Goal: Task Accomplishment & Management: Manage account settings

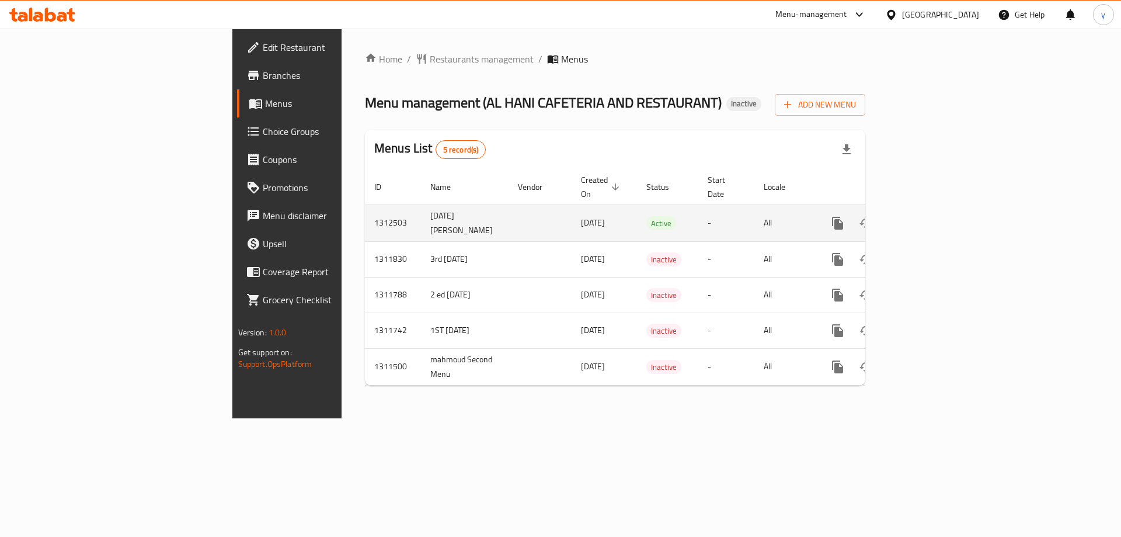
drag, startPoint x: 334, startPoint y: 215, endPoint x: 283, endPoint y: 217, distance: 50.8
click at [421, 217] on td "17/9/2025 youssef mohamed" at bounding box center [465, 222] width 88 height 37
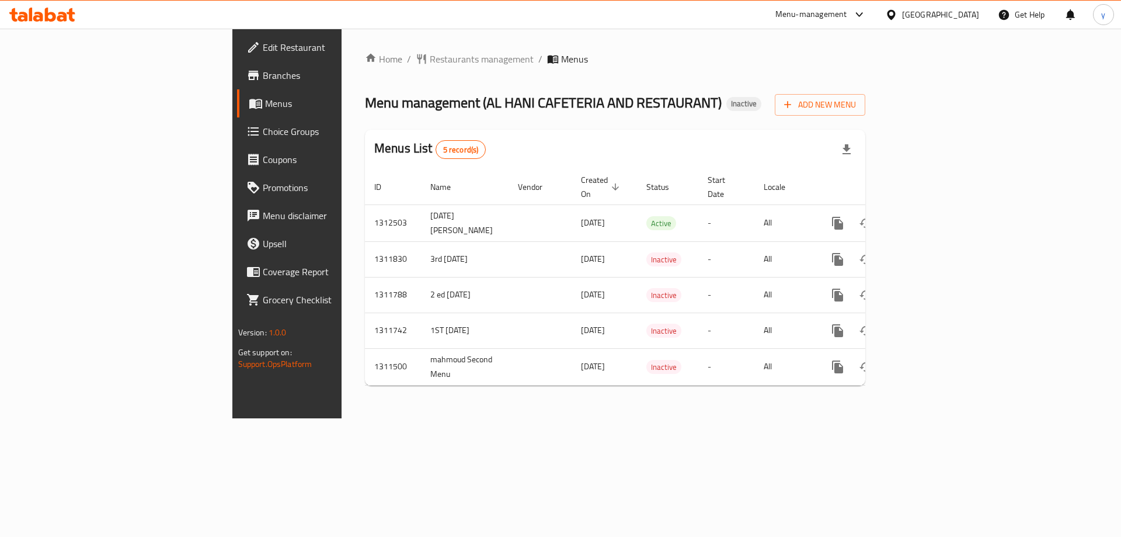
click at [695, 111] on div "Menu management ( AL HANI CAFETERIA AND RESTAURANT ) Inactive Add New Menu" at bounding box center [615, 102] width 500 height 26
click at [856, 104] on span "Add New Menu" at bounding box center [820, 105] width 72 height 15
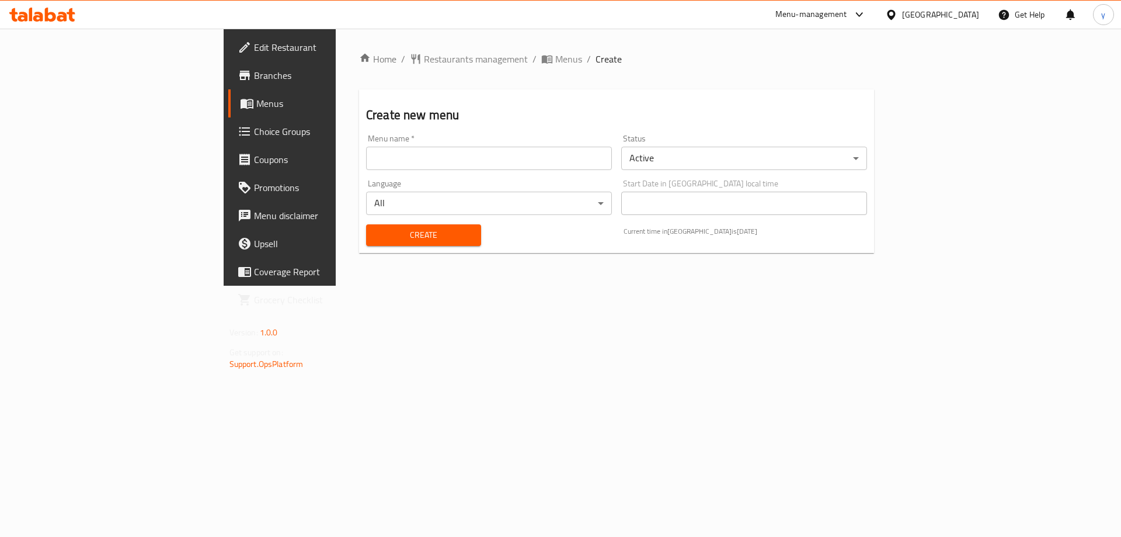
click at [577, 159] on input "text" at bounding box center [489, 158] width 246 height 23
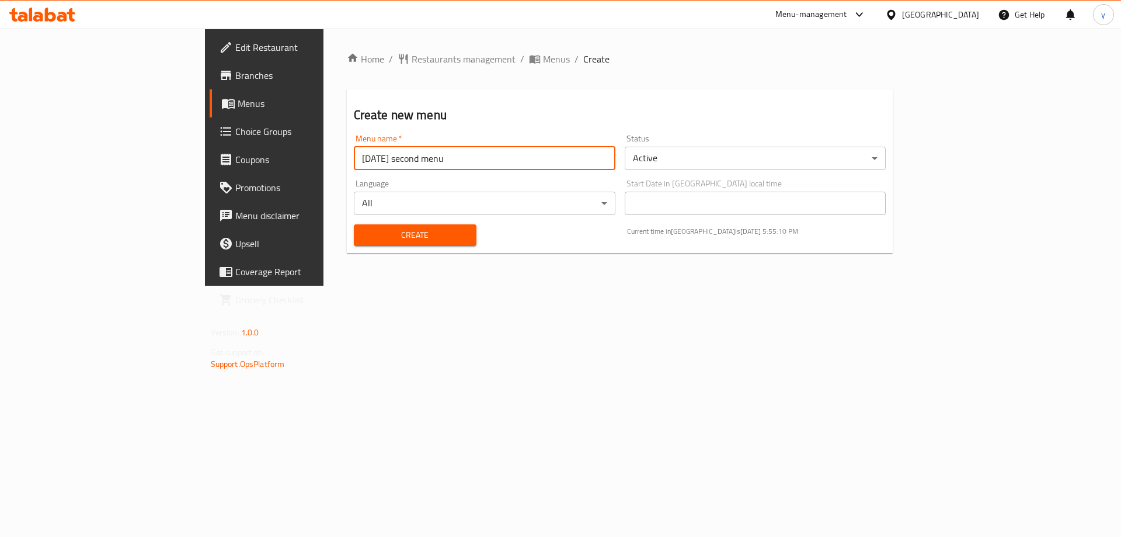
type input "[DATE] second menu"
click at [363, 231] on span "Create" at bounding box center [415, 235] width 104 height 15
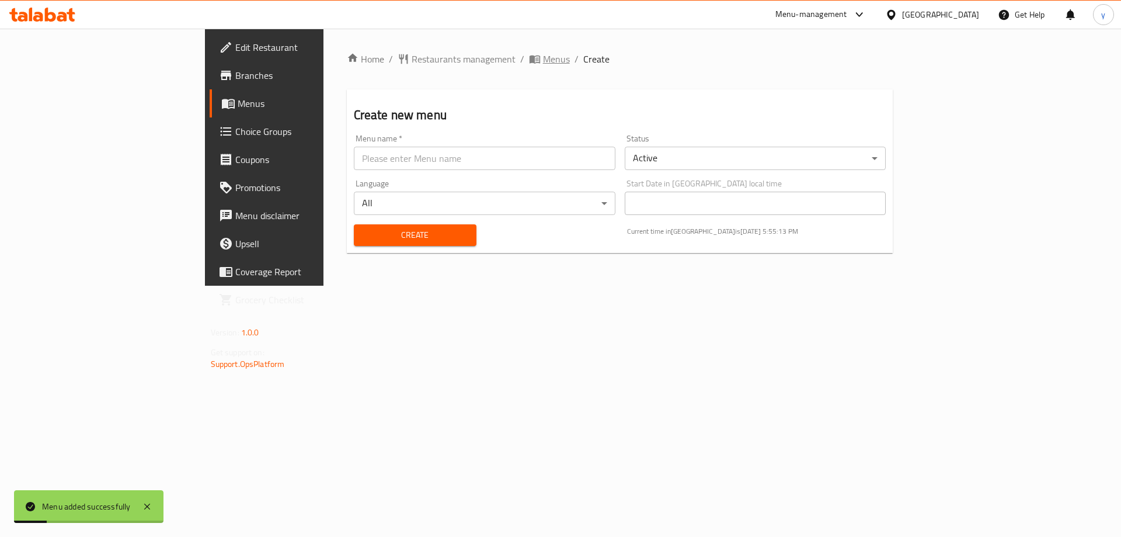
click at [543, 64] on span "Menus" at bounding box center [556, 59] width 27 height 14
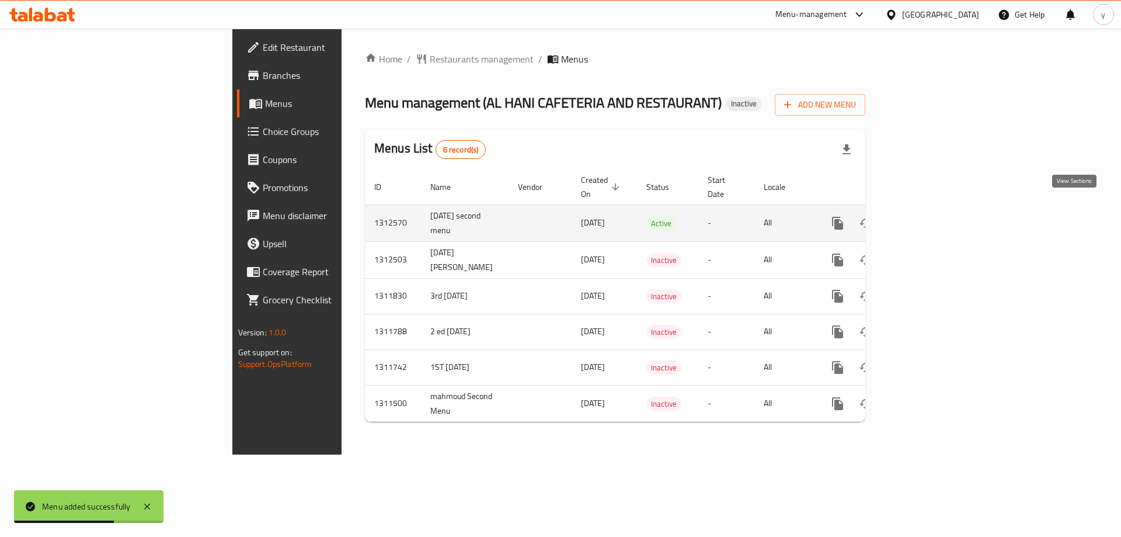
click at [929, 216] on icon "enhanced table" at bounding box center [922, 223] width 14 height 14
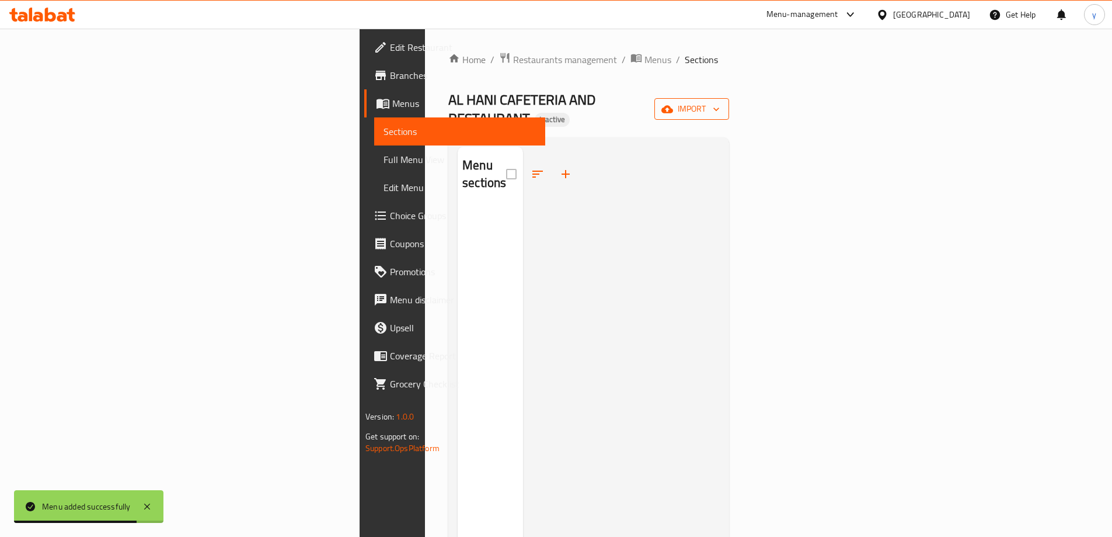
click at [729, 112] on button "import" at bounding box center [691, 109] width 75 height 22
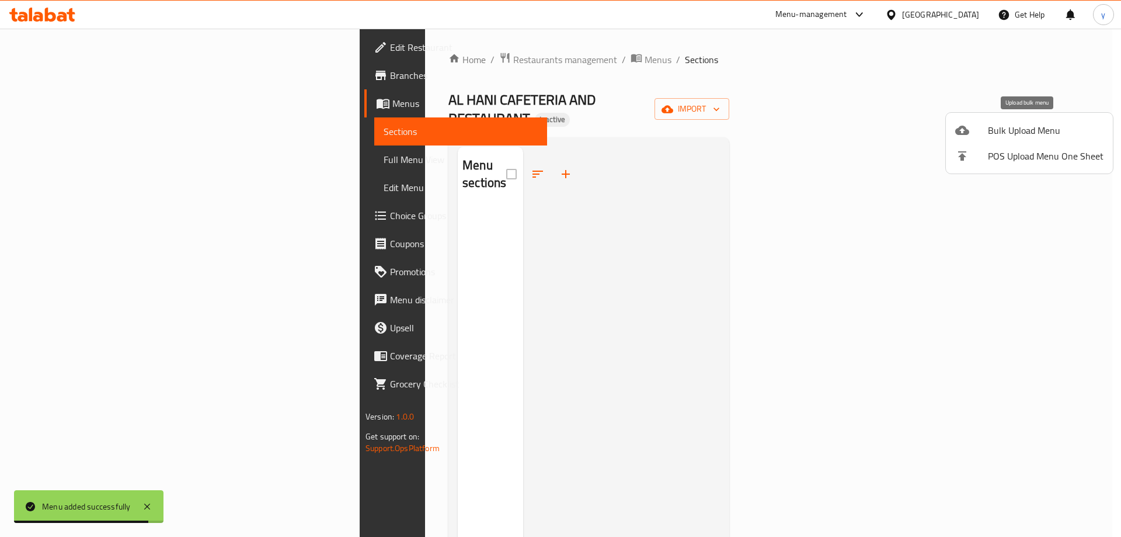
click at [1016, 128] on span "Bulk Upload Menu" at bounding box center [1046, 130] width 116 height 14
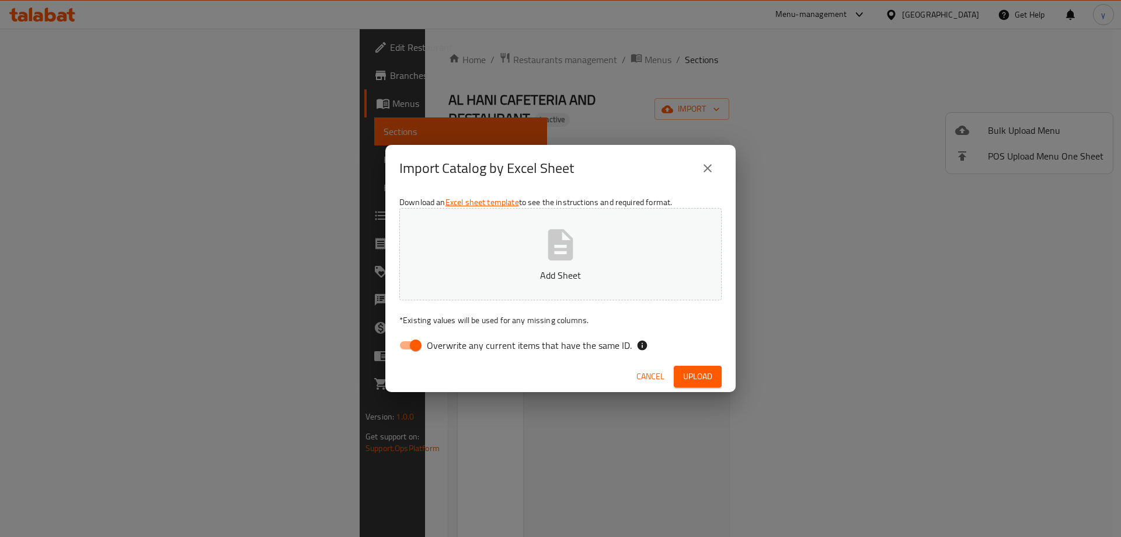
click at [432, 350] on span "Overwrite any current items that have the same ID." at bounding box center [529, 345] width 205 height 14
click at [432, 350] on input "Overwrite any current items that have the same ID." at bounding box center [415, 345] width 67 height 22
checkbox input "false"
click at [706, 382] on span "Upload" at bounding box center [697, 376] width 29 height 15
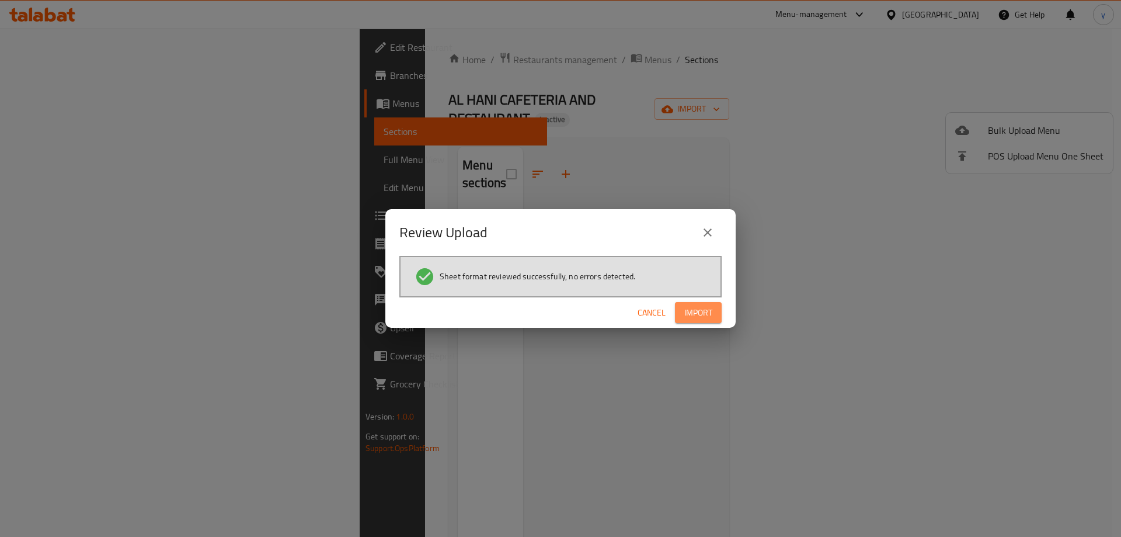
click at [697, 318] on span "Import" at bounding box center [698, 312] width 28 height 15
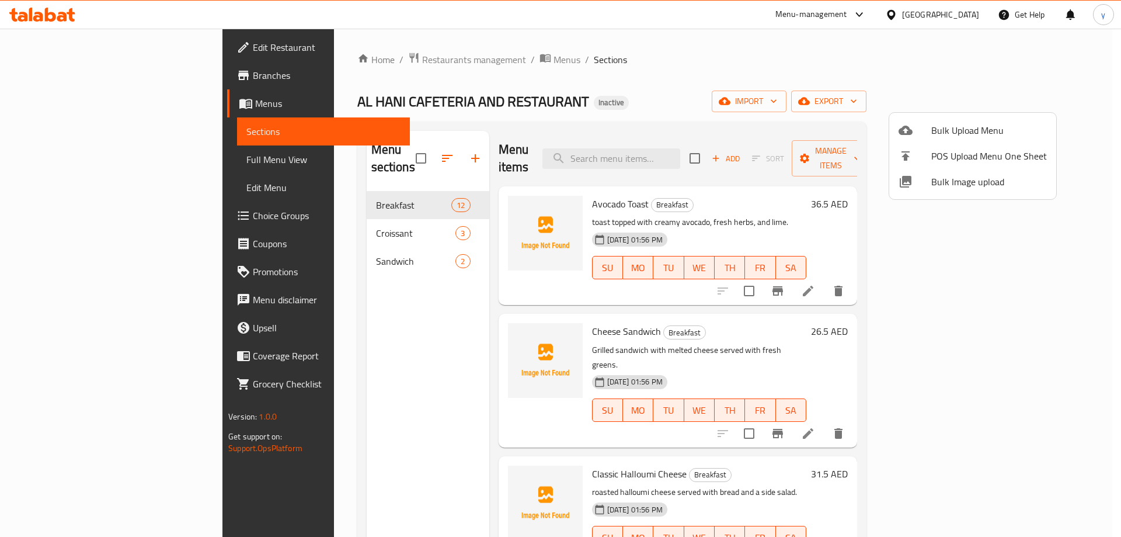
click at [660, 100] on div at bounding box center [560, 268] width 1121 height 537
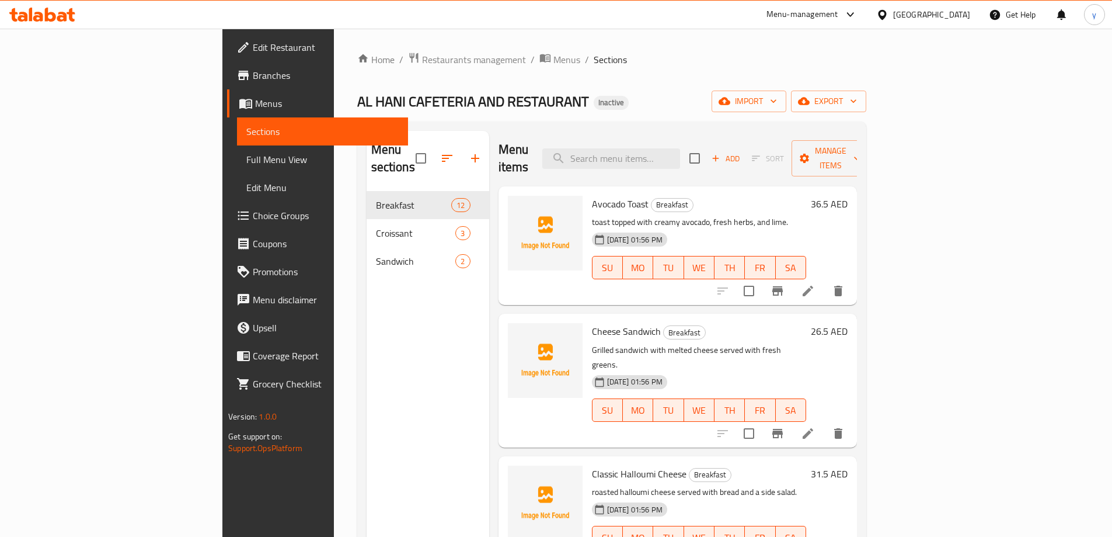
click at [246, 161] on span "Full Menu View" at bounding box center [322, 159] width 152 height 14
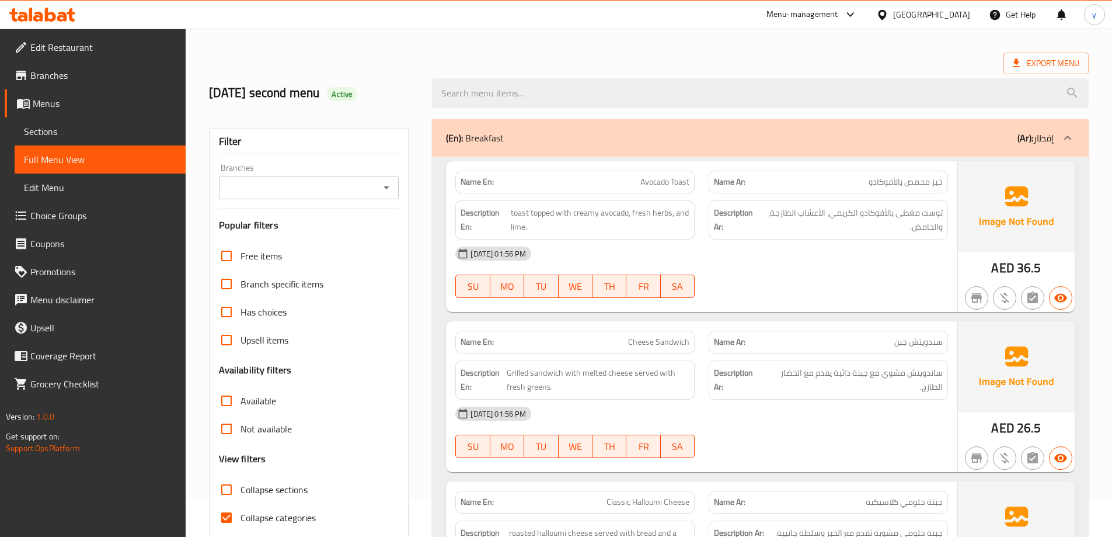
scroll to position [58, 0]
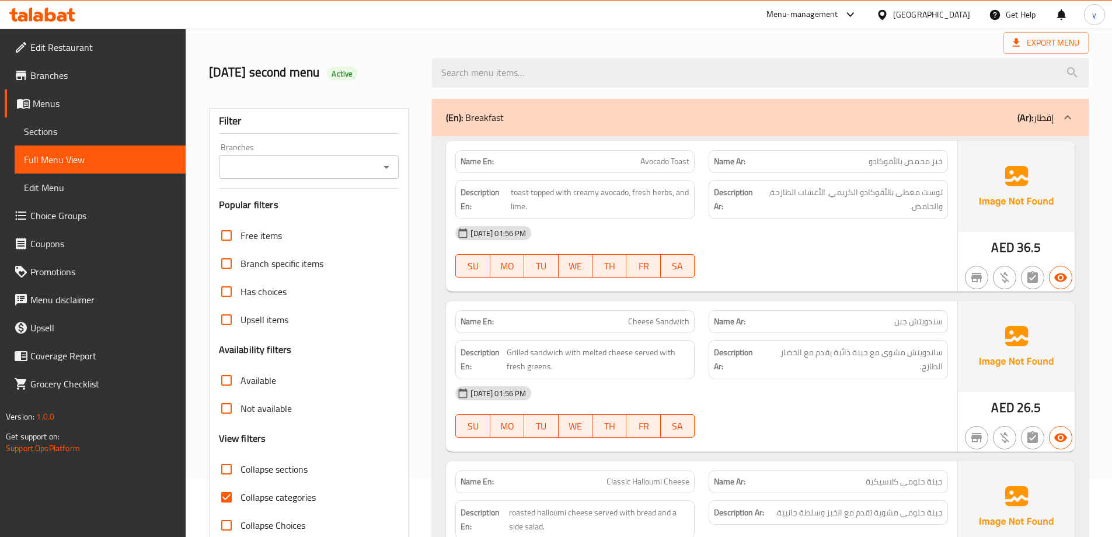
drag, startPoint x: 53, startPoint y: 135, endPoint x: 125, endPoint y: 152, distance: 74.5
click at [54, 135] on span "Sections" at bounding box center [100, 131] width 152 height 14
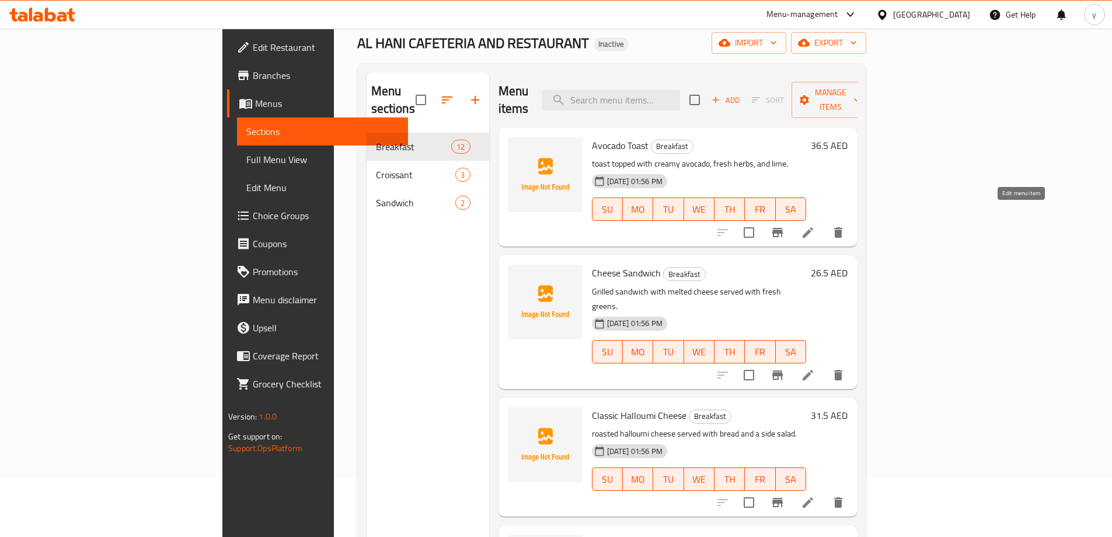
click at [813, 227] on icon at bounding box center [808, 232] width 11 height 11
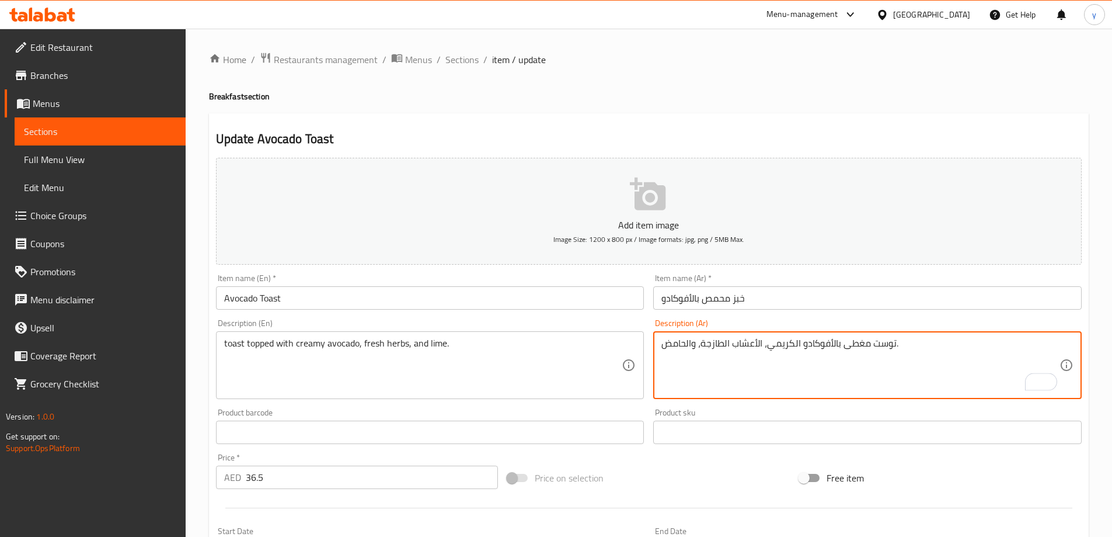
drag, startPoint x: 872, startPoint y: 344, endPoint x: 894, endPoint y: 349, distance: 23.2
type textarea "خبز محمص مغطى بالأفوكادو الكريمي، الأعشاب الطازجة، والحامض."
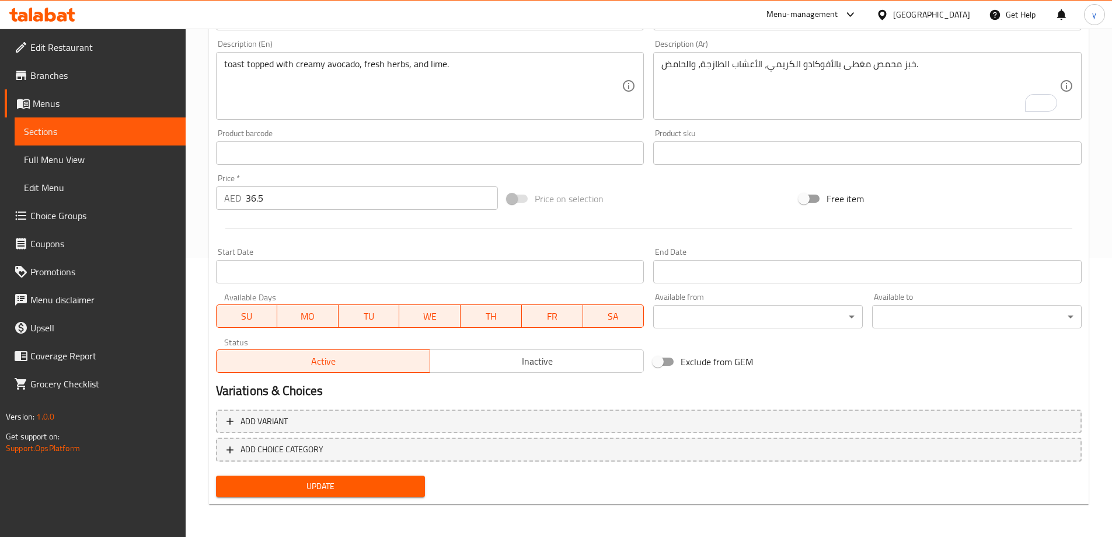
scroll to position [221, 0]
click at [265, 486] on span "Update" at bounding box center [320, 486] width 191 height 15
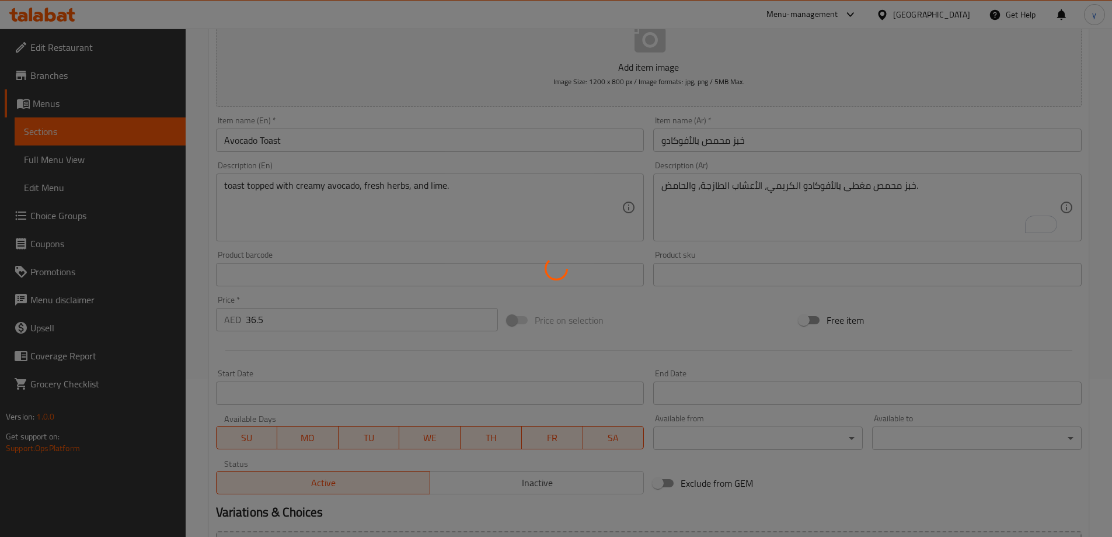
scroll to position [0, 0]
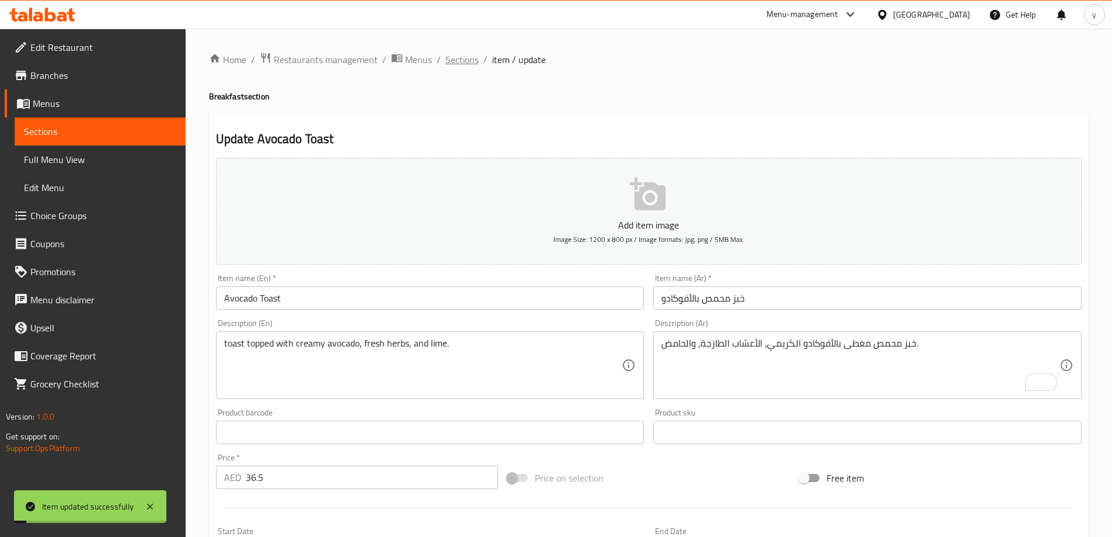
click at [461, 62] on span "Sections" at bounding box center [461, 60] width 33 height 14
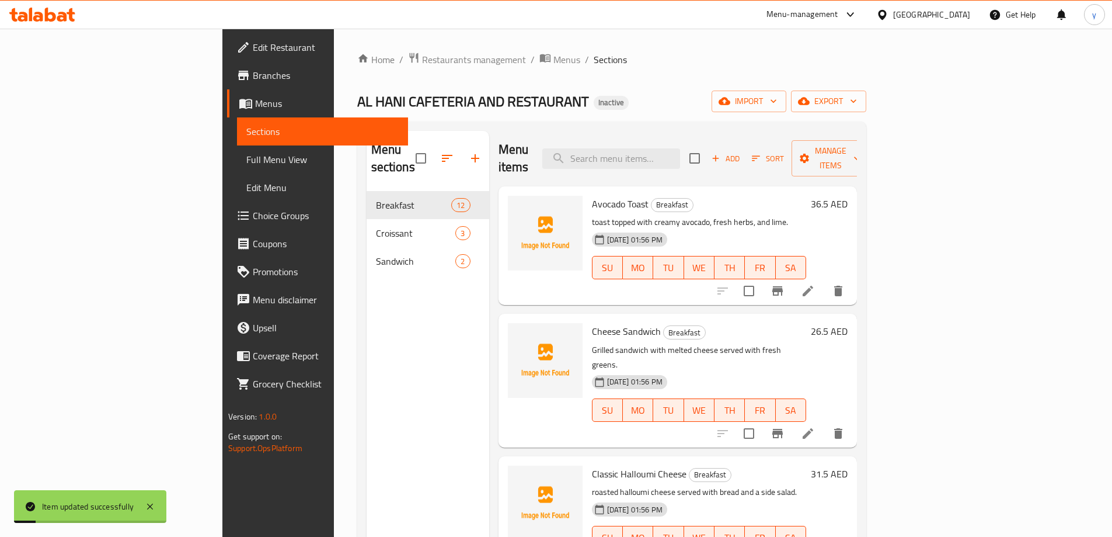
click at [237, 168] on link "Full Menu View" at bounding box center [322, 159] width 171 height 28
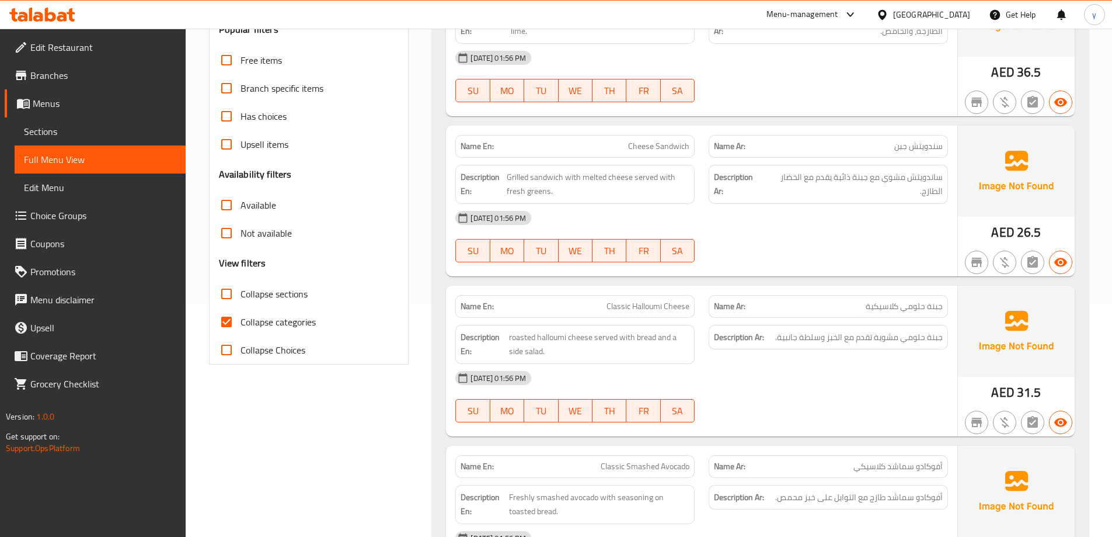
scroll to position [292, 0]
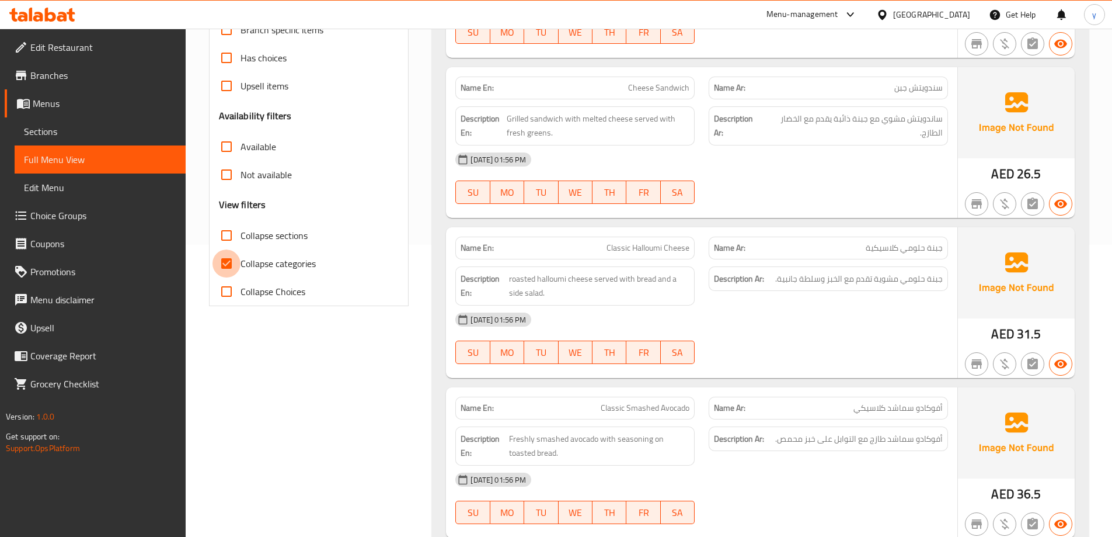
click at [240, 260] on input "Collapse categories" at bounding box center [227, 263] width 28 height 28
checkbox input "false"
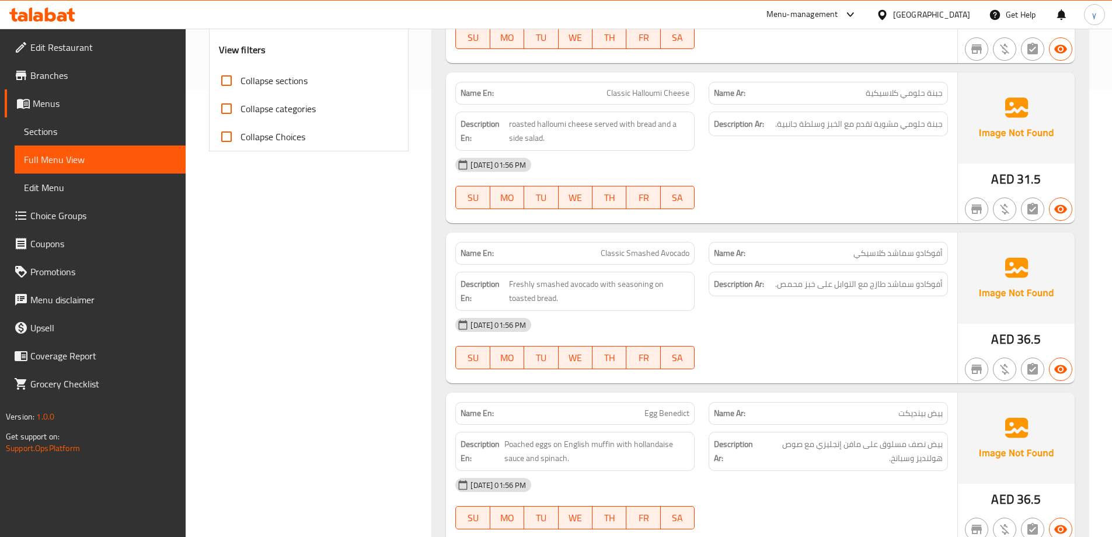
scroll to position [467, 0]
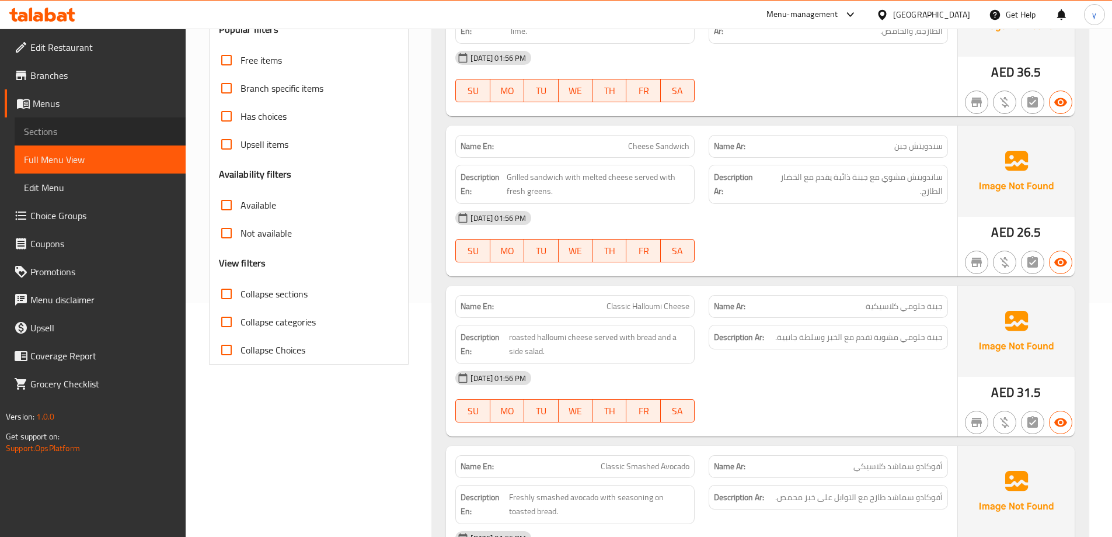
click at [86, 132] on span "Sections" at bounding box center [100, 131] width 152 height 14
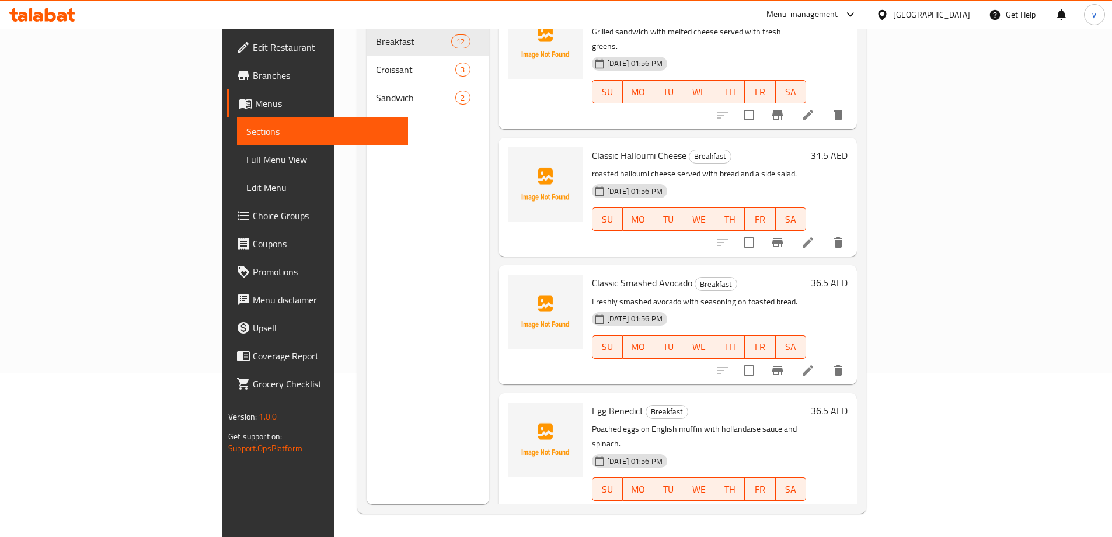
scroll to position [175, 0]
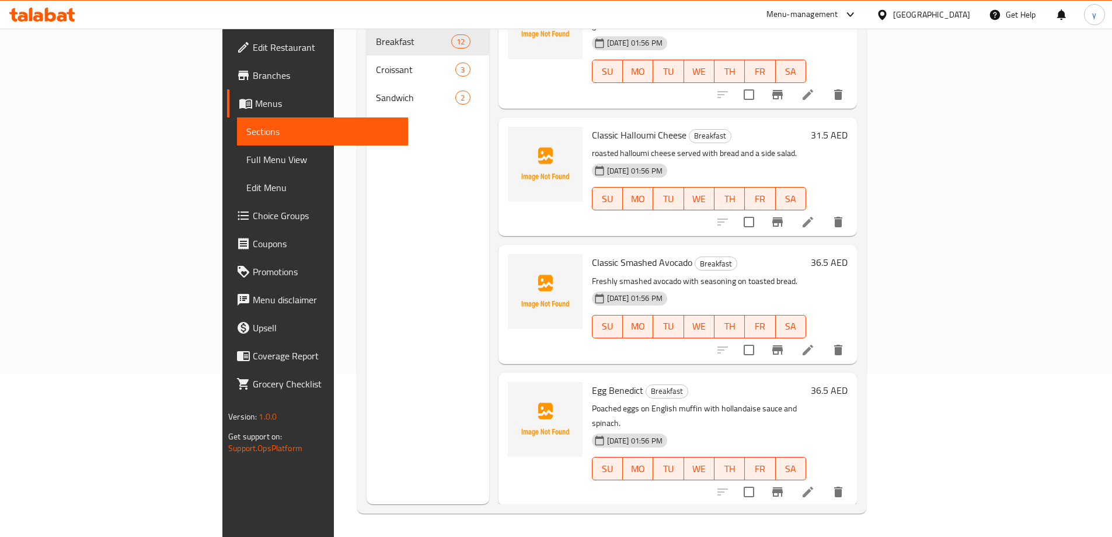
click at [813, 344] on icon at bounding box center [808, 349] width 11 height 11
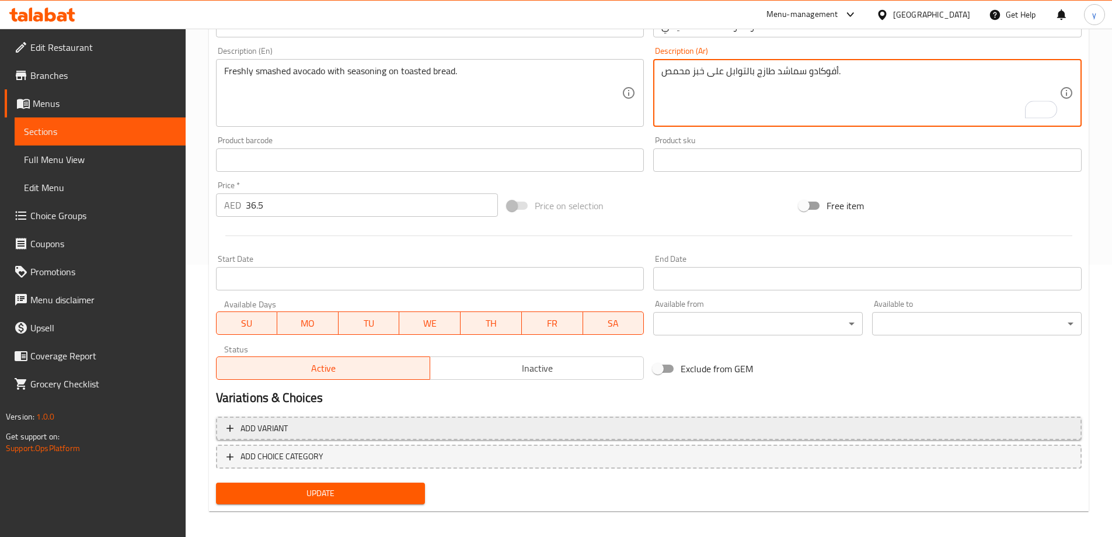
scroll to position [279, 0]
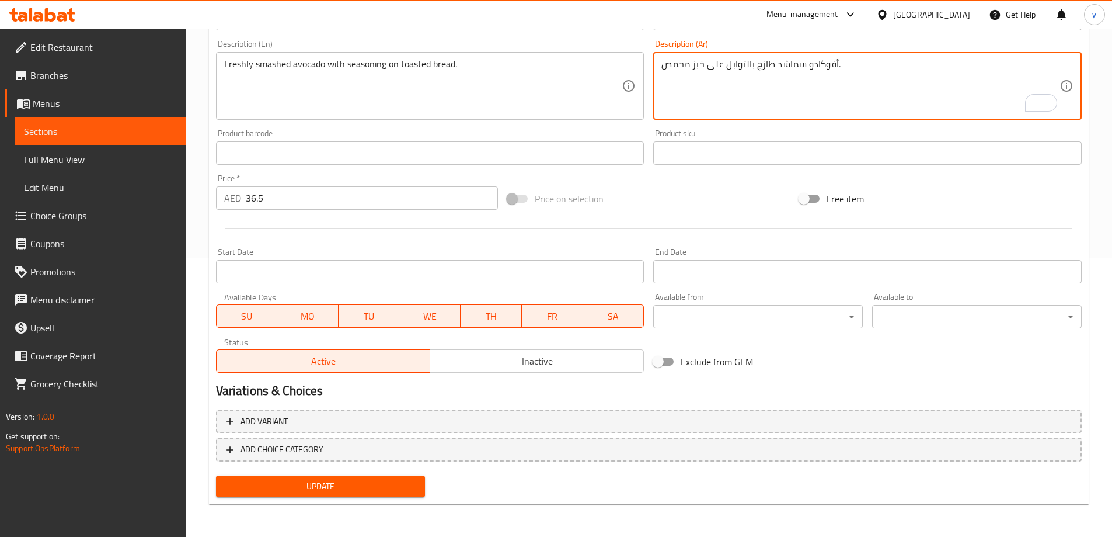
type textarea "أفوكادو سماشد طازج بالتوابل على خبز محمص."
click at [338, 484] on span "Update" at bounding box center [320, 486] width 191 height 15
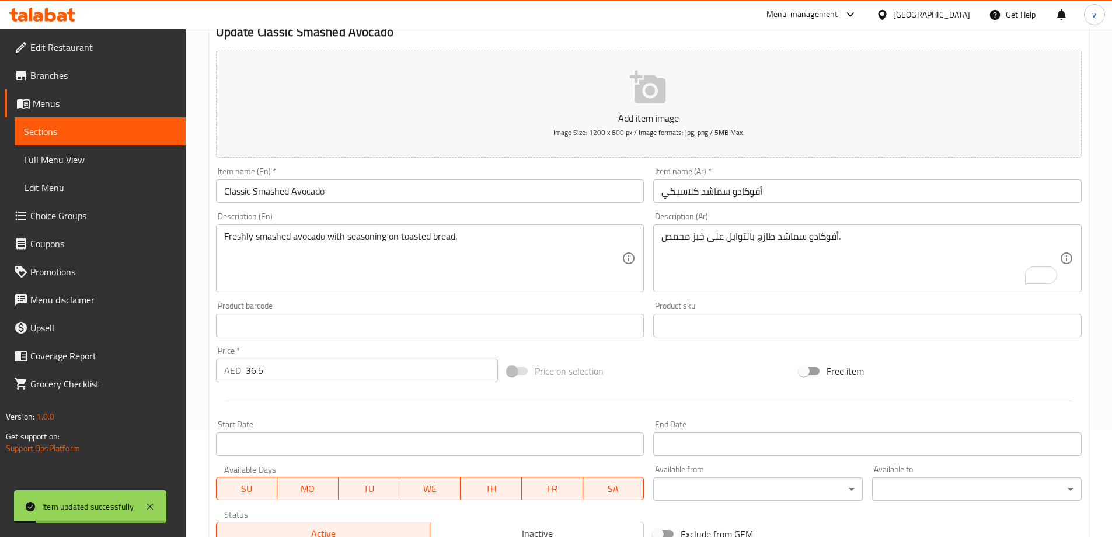
scroll to position [0, 0]
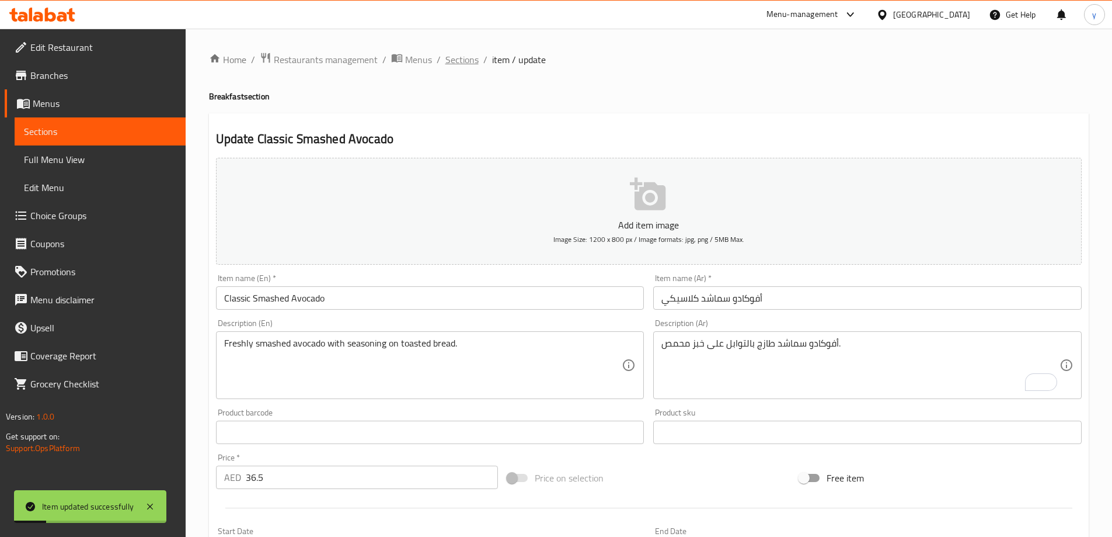
click at [459, 64] on span "Sections" at bounding box center [461, 60] width 33 height 14
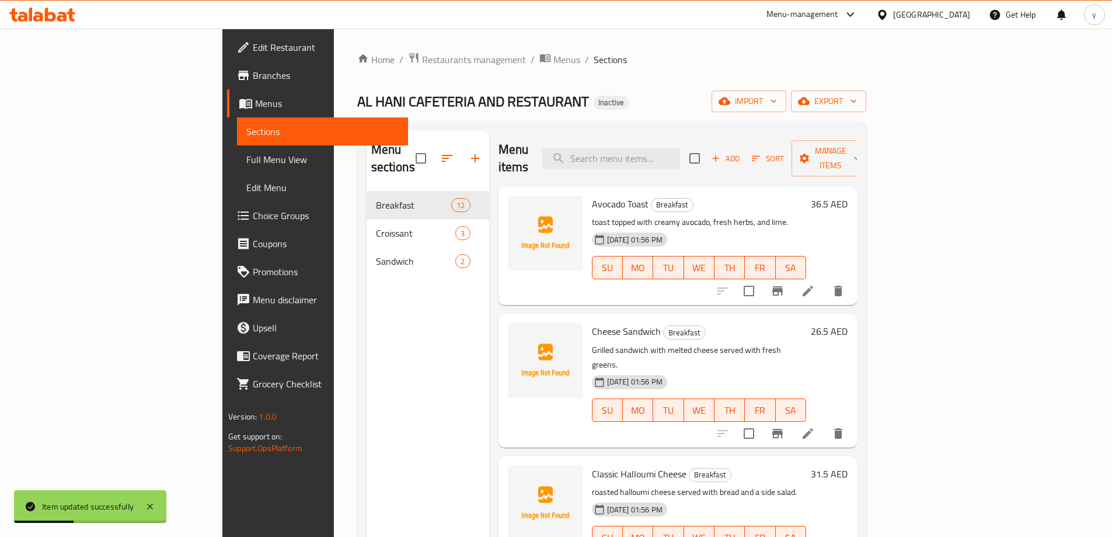
click at [246, 164] on span "Full Menu View" at bounding box center [322, 159] width 152 height 14
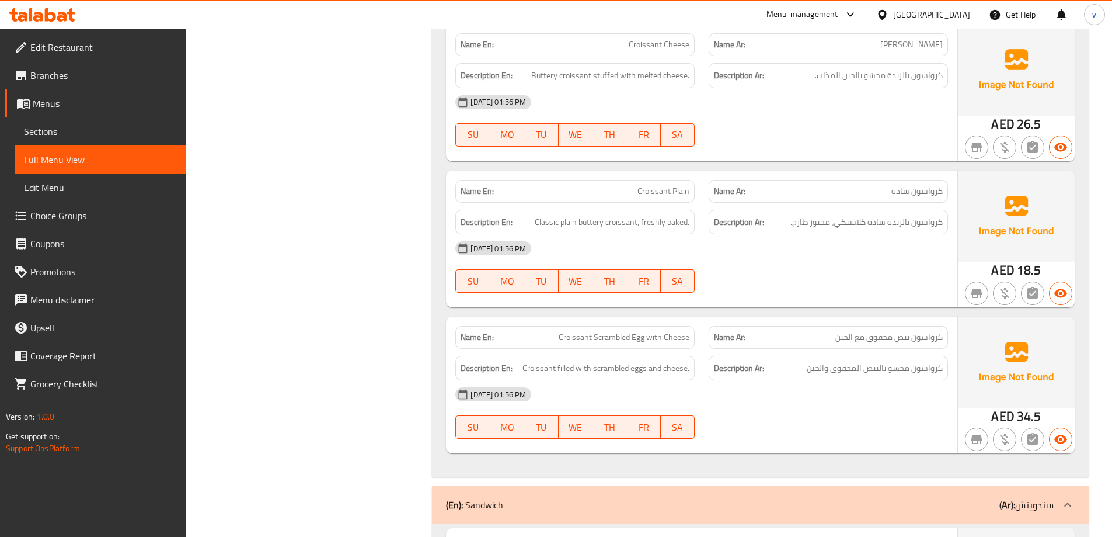
scroll to position [2160, 0]
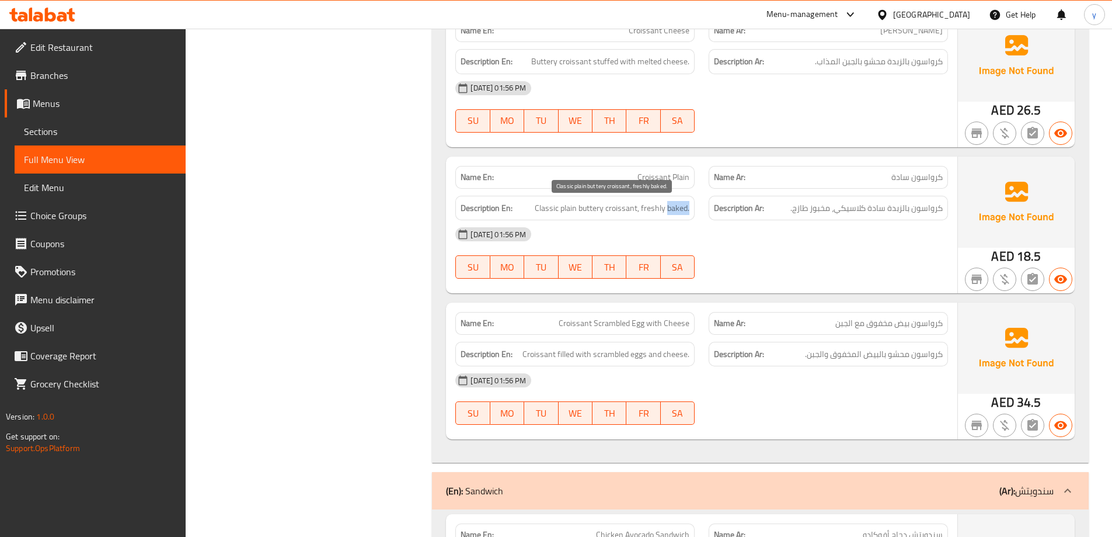
drag, startPoint x: 667, startPoint y: 207, endPoint x: 693, endPoint y: 208, distance: 26.3
click at [693, 208] on div "Description En: Classic plain buttery croissant, freshly baked." at bounding box center [574, 208] width 239 height 25
copy span "baked."
click at [821, 251] on div "17-09-2025 01:56 PM SU MO TU WE TH FR SA" at bounding box center [701, 252] width 507 height 65
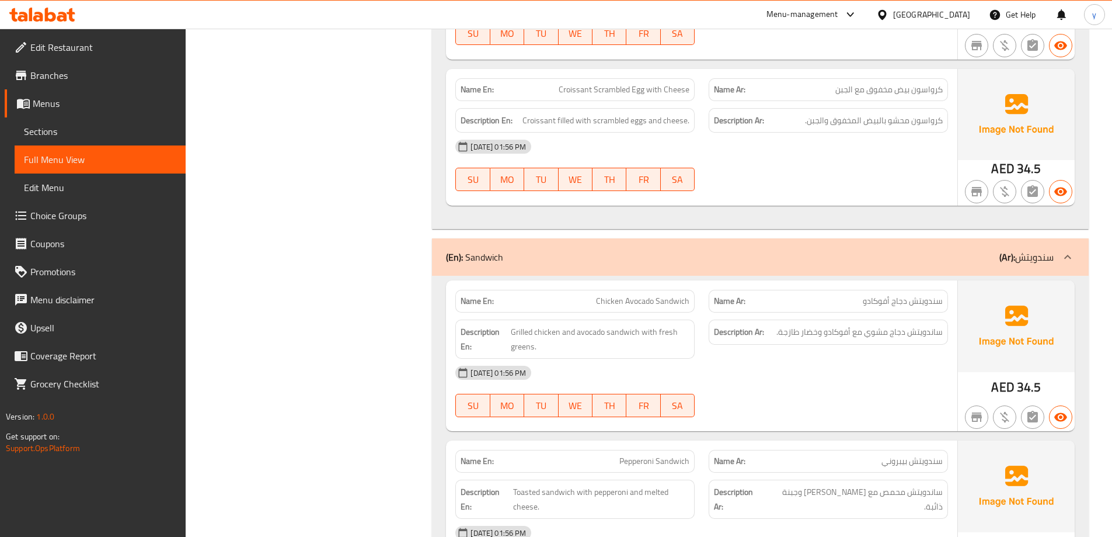
scroll to position [2452, 0]
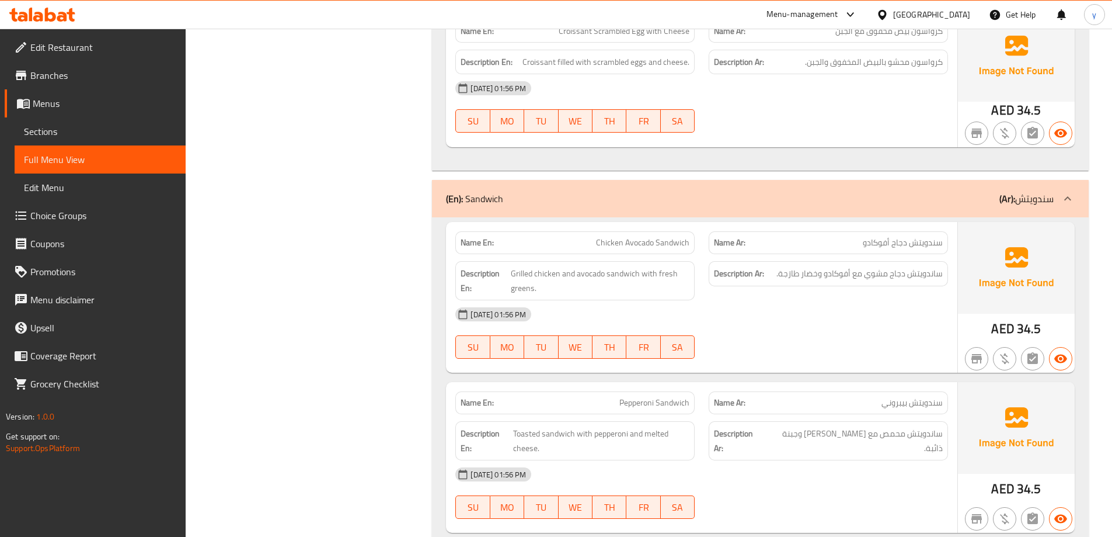
click at [61, 135] on span "Sections" at bounding box center [100, 131] width 152 height 14
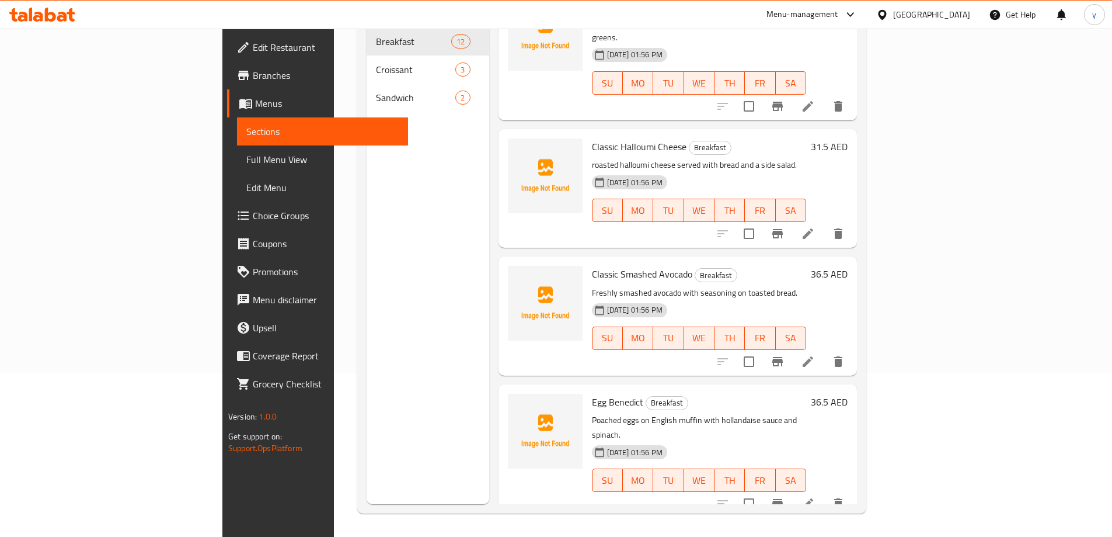
scroll to position [409, 0]
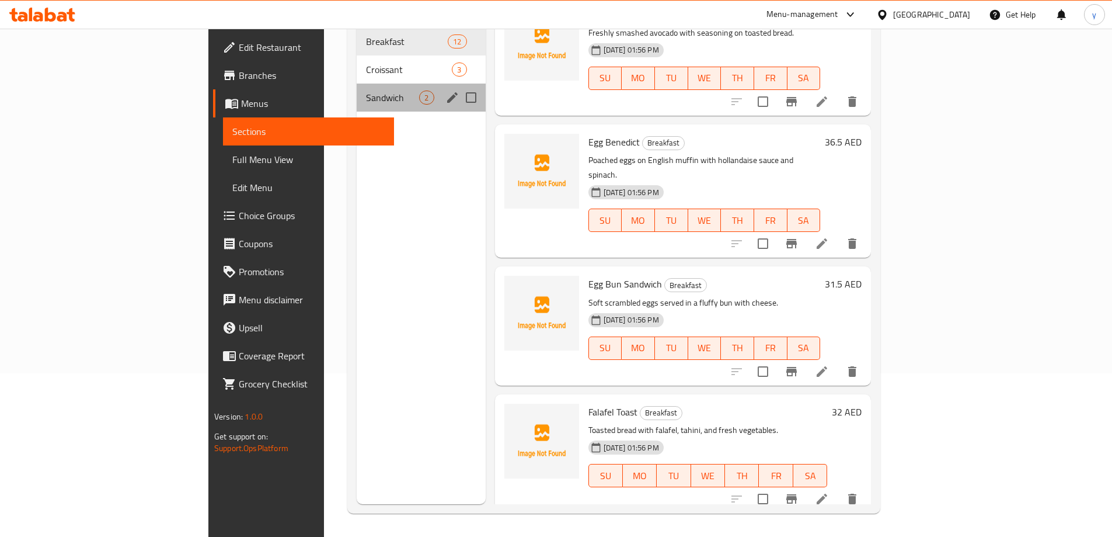
click at [357, 83] on div "Sandwich 2" at bounding box center [421, 97] width 128 height 28
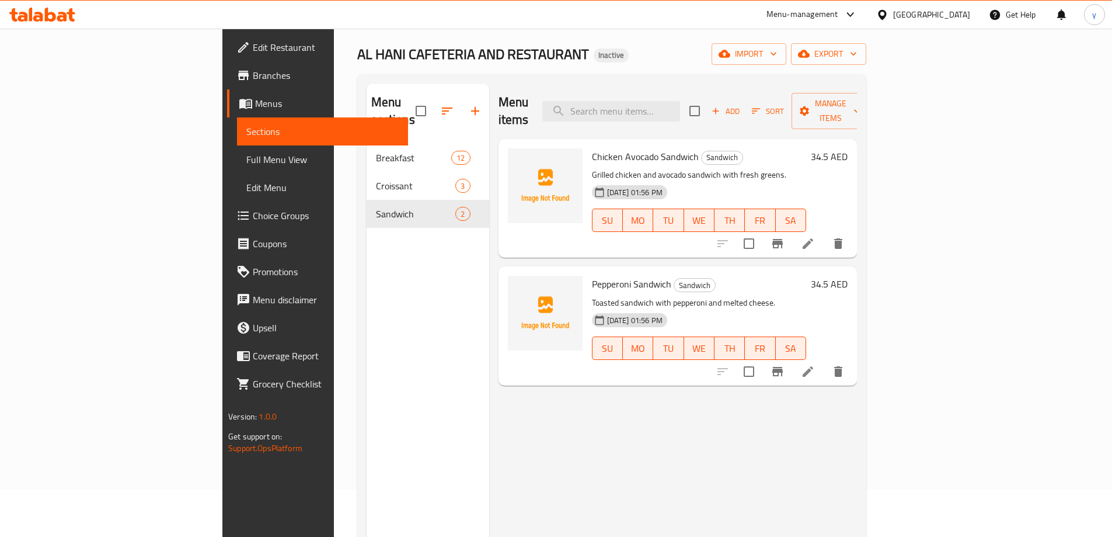
scroll to position [47, 0]
click at [813, 239] on icon at bounding box center [808, 244] width 11 height 11
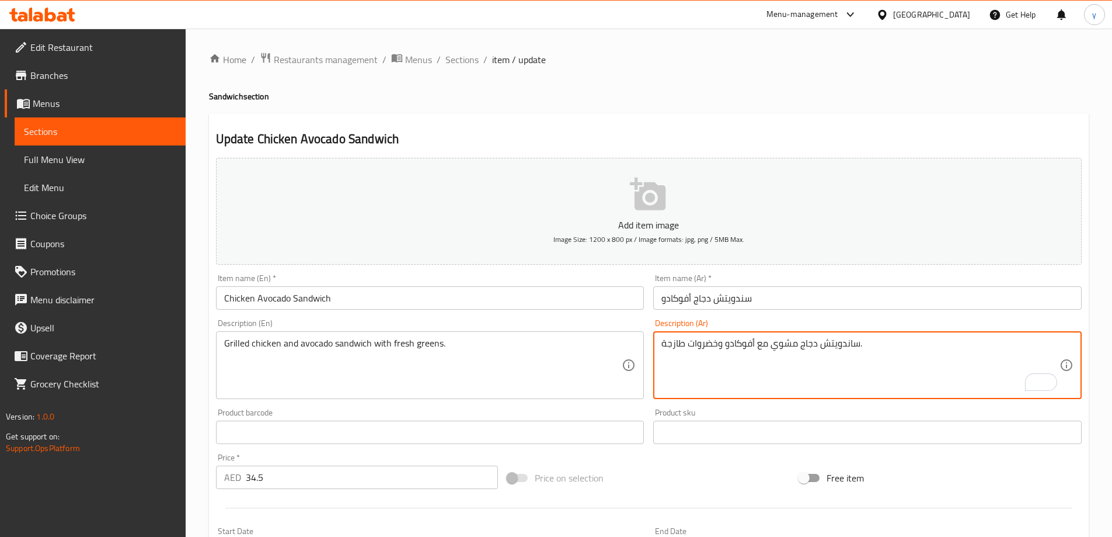
drag, startPoint x: 822, startPoint y: 346, endPoint x: 859, endPoint y: 353, distance: 37.9
click at [859, 353] on textarea "ساندويتش دجاج مشوي مع أفوكادو وخضروات طازجة." at bounding box center [860, 364] width 398 height 55
paste textarea "To enrich screen reader interactions, please activate Accessibility in Grammarl…"
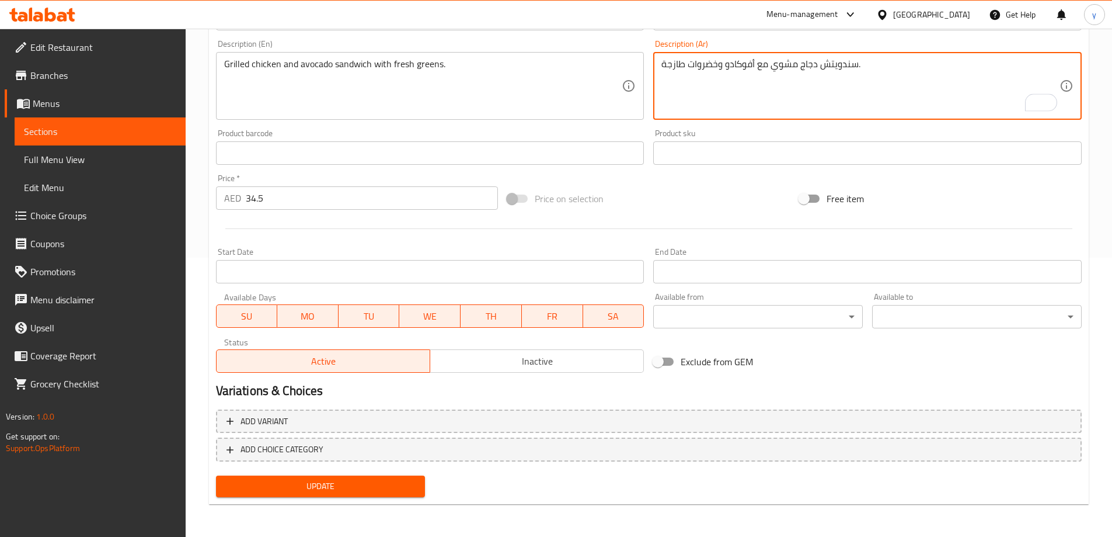
type textarea "سندويتش دجاج مشوي مع أفوكادو وخضروات طازجة."
click at [412, 483] on span "Update" at bounding box center [320, 486] width 191 height 15
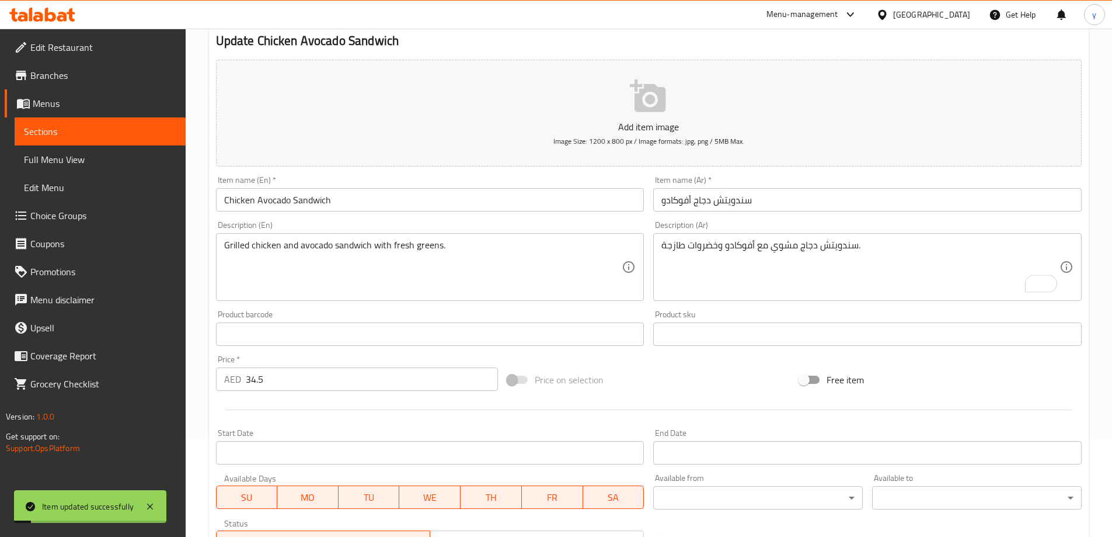
scroll to position [0, 0]
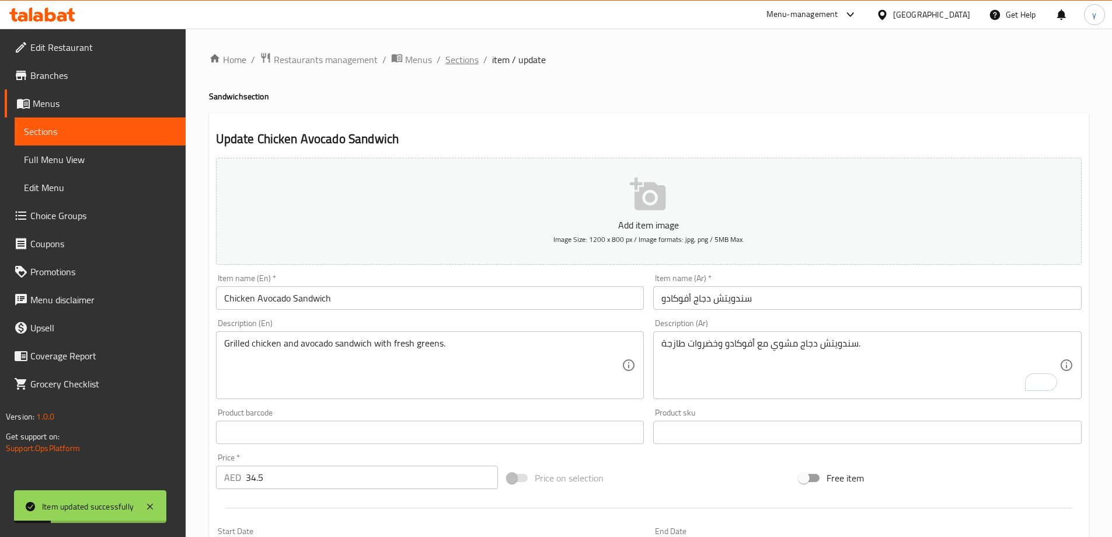
click at [468, 58] on span "Sections" at bounding box center [461, 60] width 33 height 14
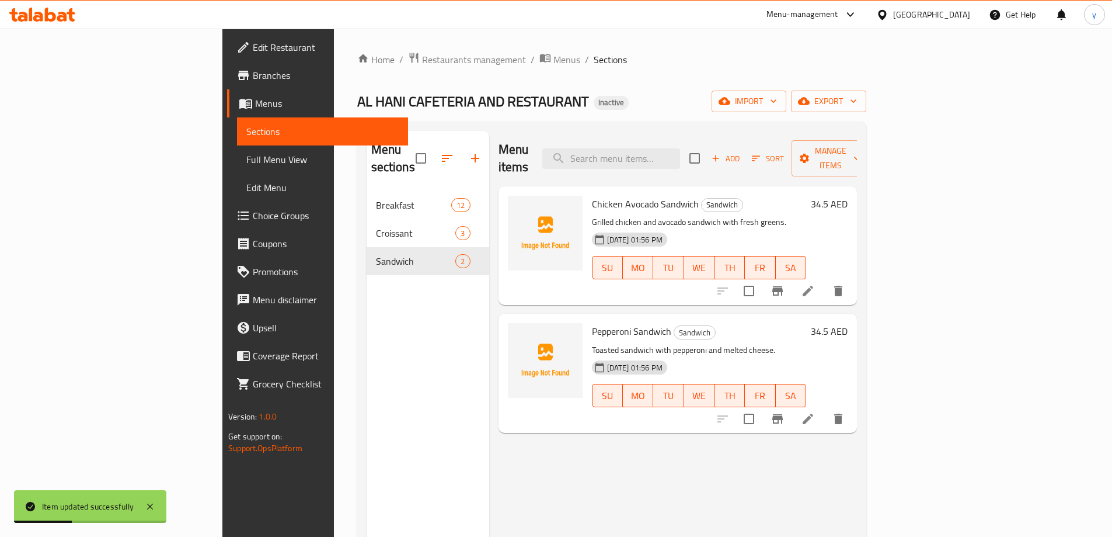
click at [237, 151] on link "Full Menu View" at bounding box center [322, 159] width 171 height 28
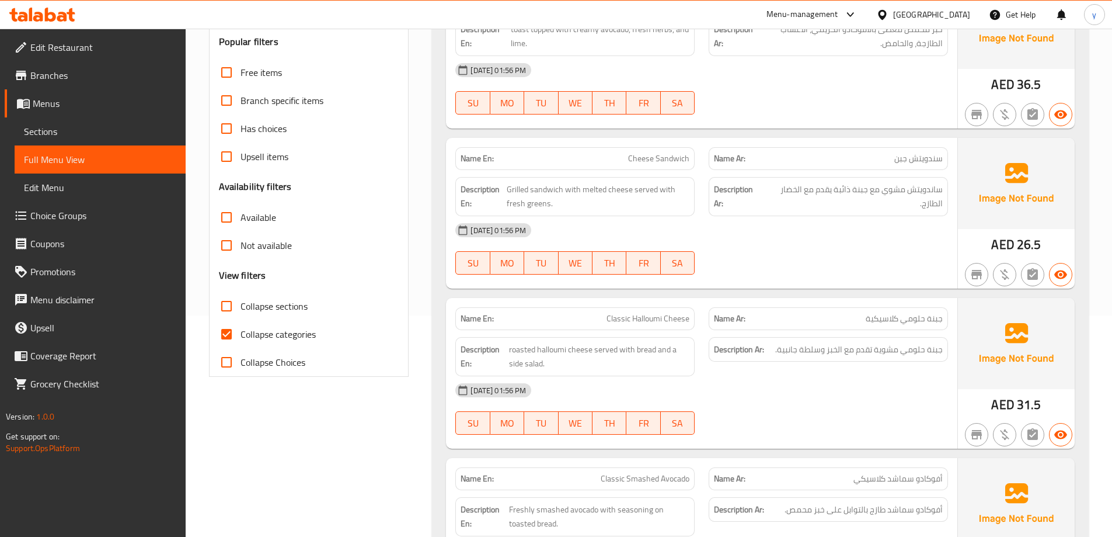
scroll to position [218, 0]
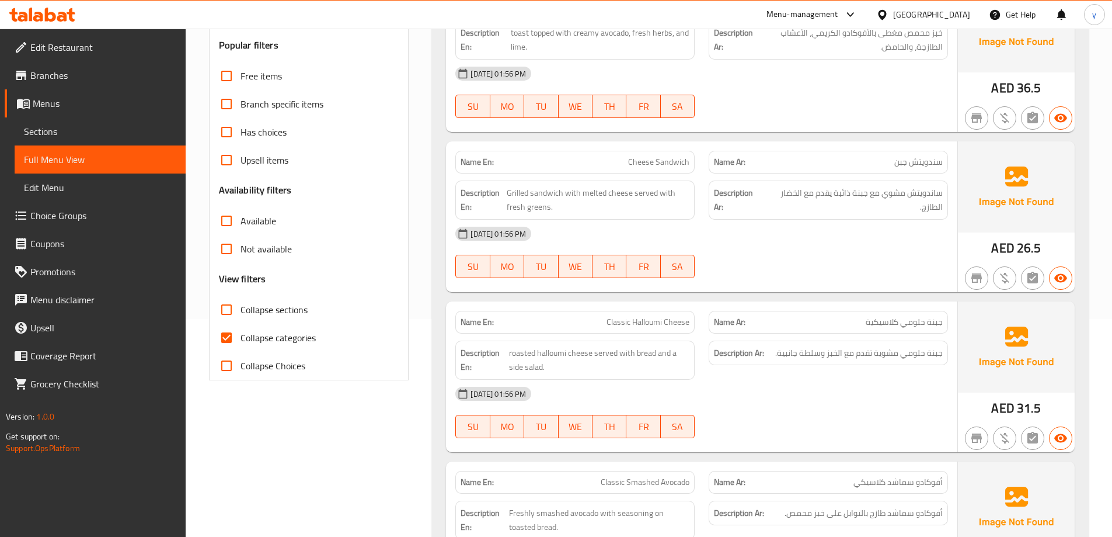
click at [227, 326] on input "Collapse categories" at bounding box center [227, 337] width 28 height 28
checkbox input "false"
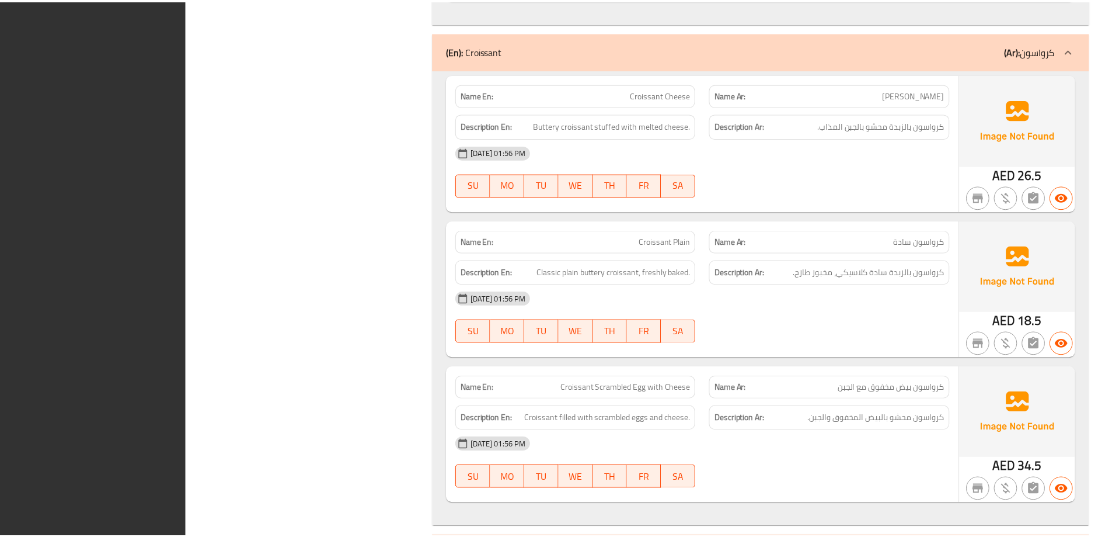
scroll to position [2481, 0]
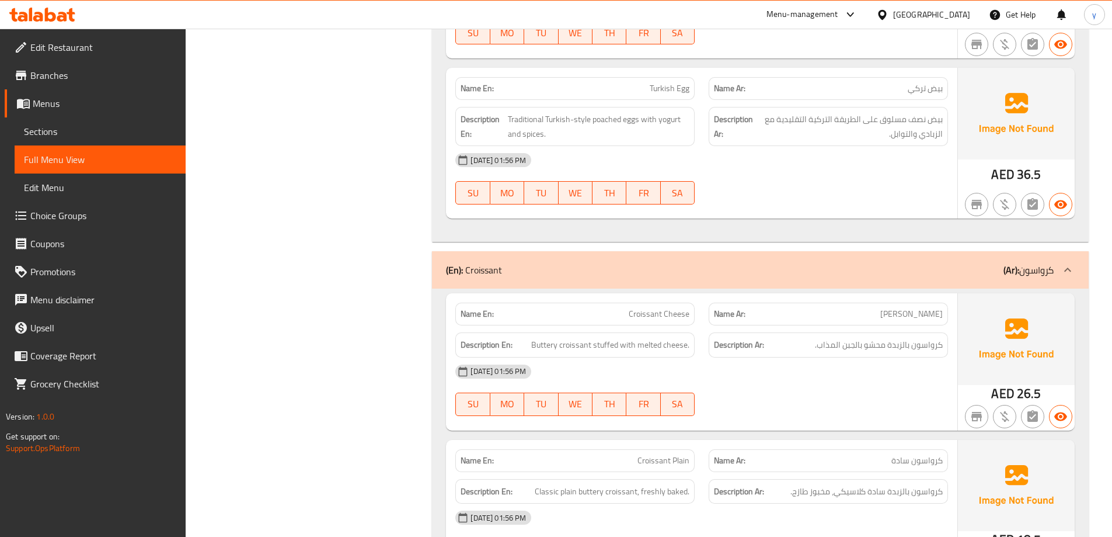
scroll to position [1677, 0]
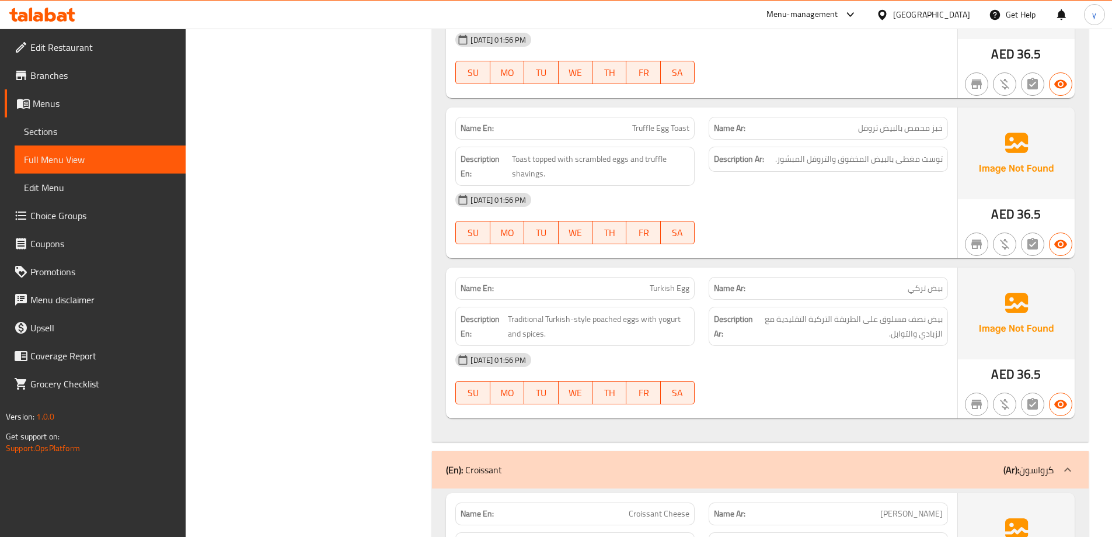
click at [65, 8] on icon at bounding box center [42, 15] width 66 height 14
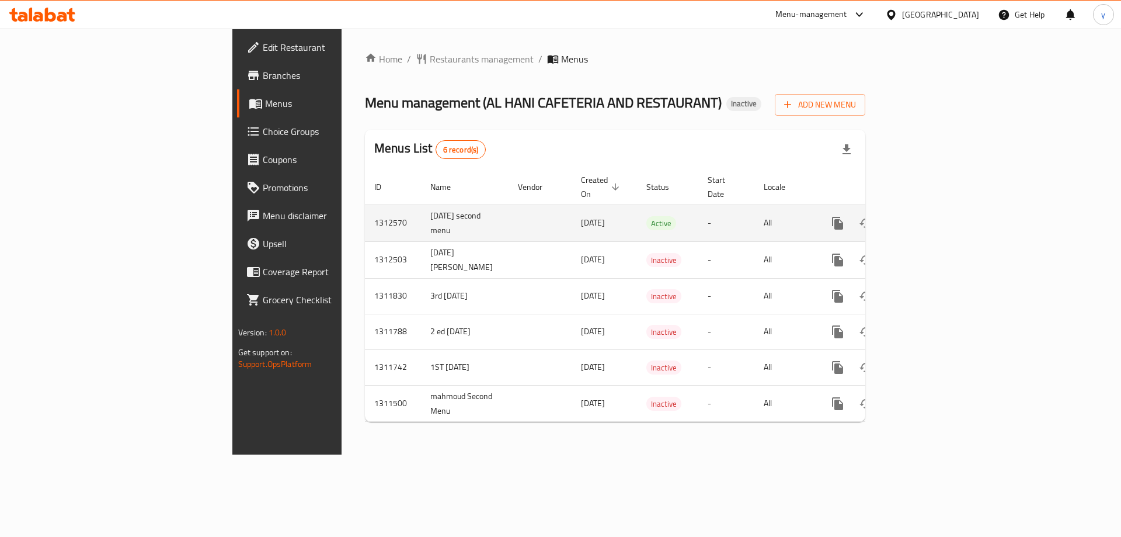
click at [929, 216] on icon "enhanced table" at bounding box center [922, 223] width 14 height 14
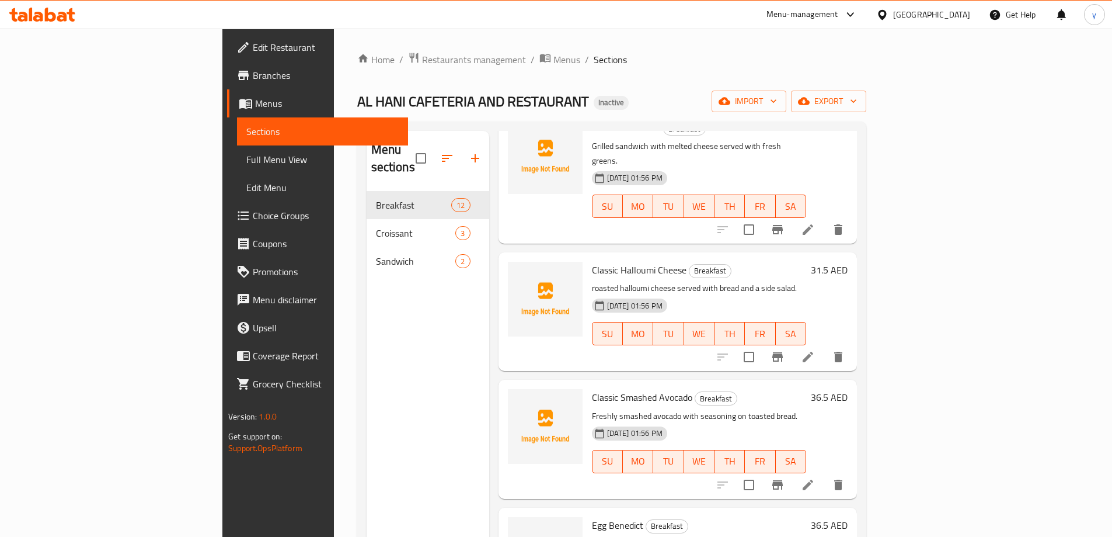
scroll to position [175, 0]
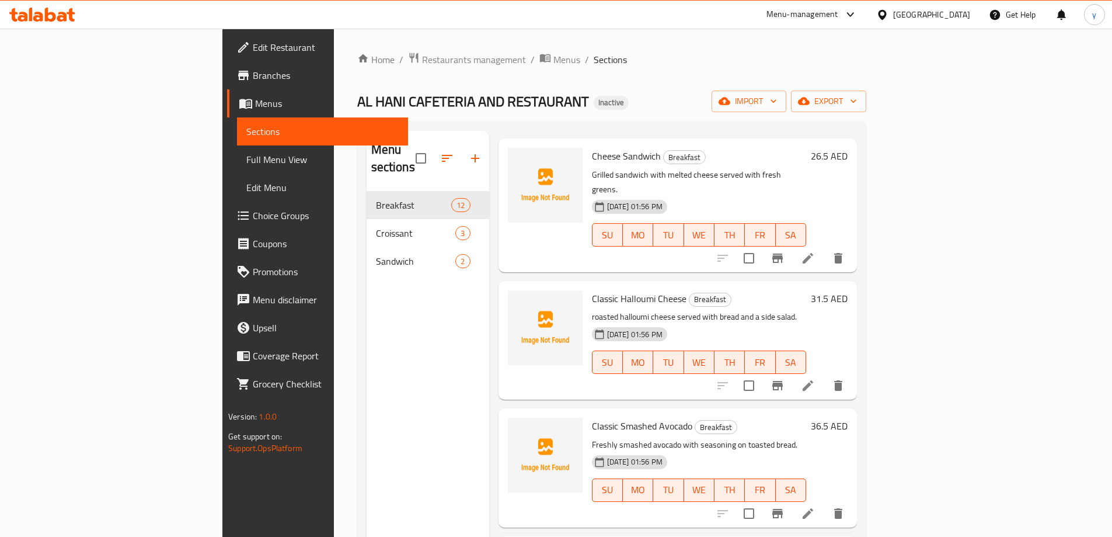
click at [824, 375] on li at bounding box center [808, 385] width 33 height 21
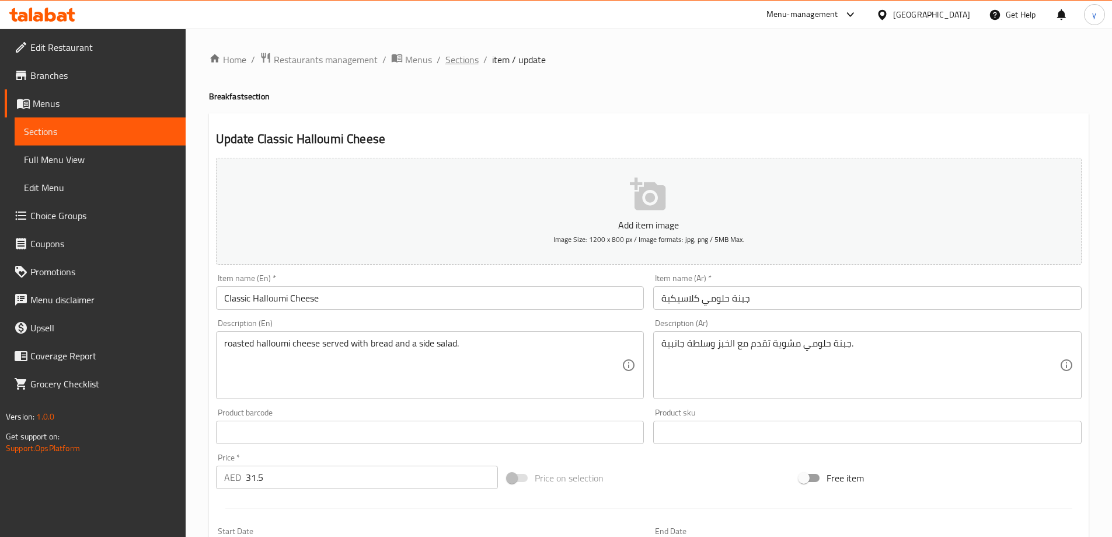
click at [475, 57] on span "Sections" at bounding box center [461, 60] width 33 height 14
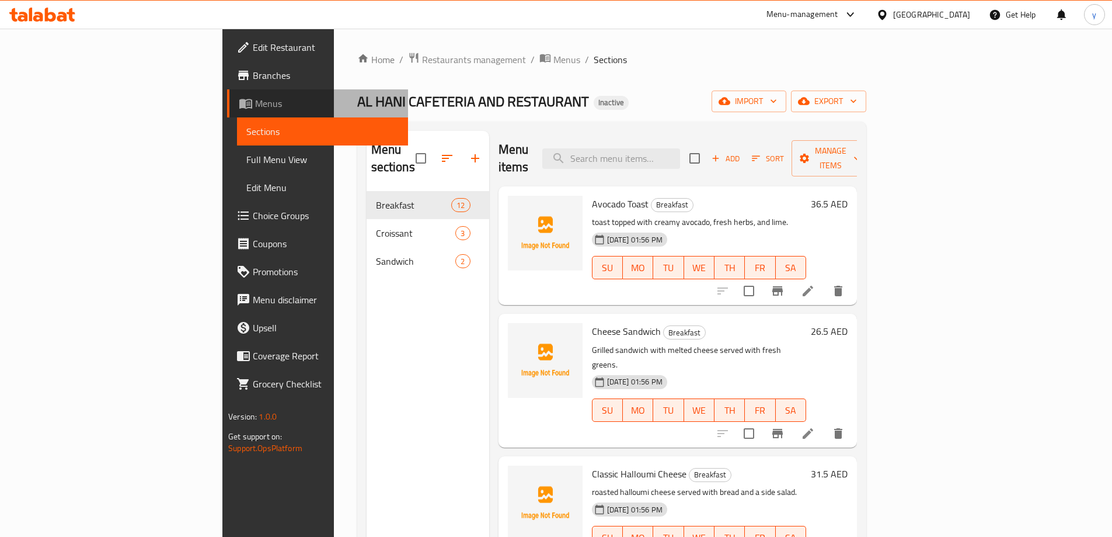
click at [255, 109] on span "Menus" at bounding box center [327, 103] width 144 height 14
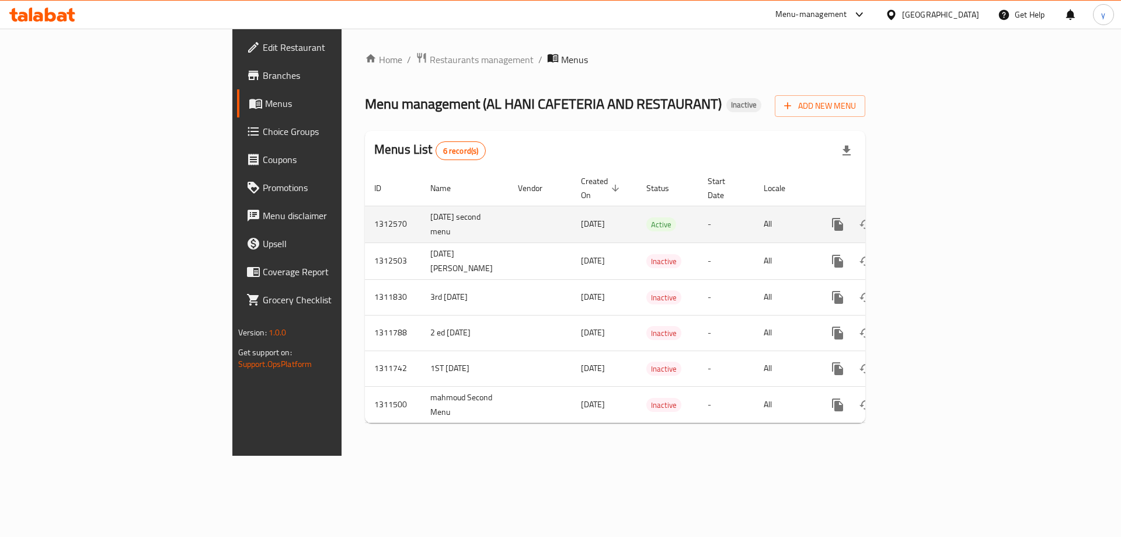
click at [722, 215] on td "-" at bounding box center [726, 224] width 56 height 37
click at [929, 217] on icon "enhanced table" at bounding box center [922, 224] width 14 height 14
